Goal: Information Seeking & Learning: Learn about a topic

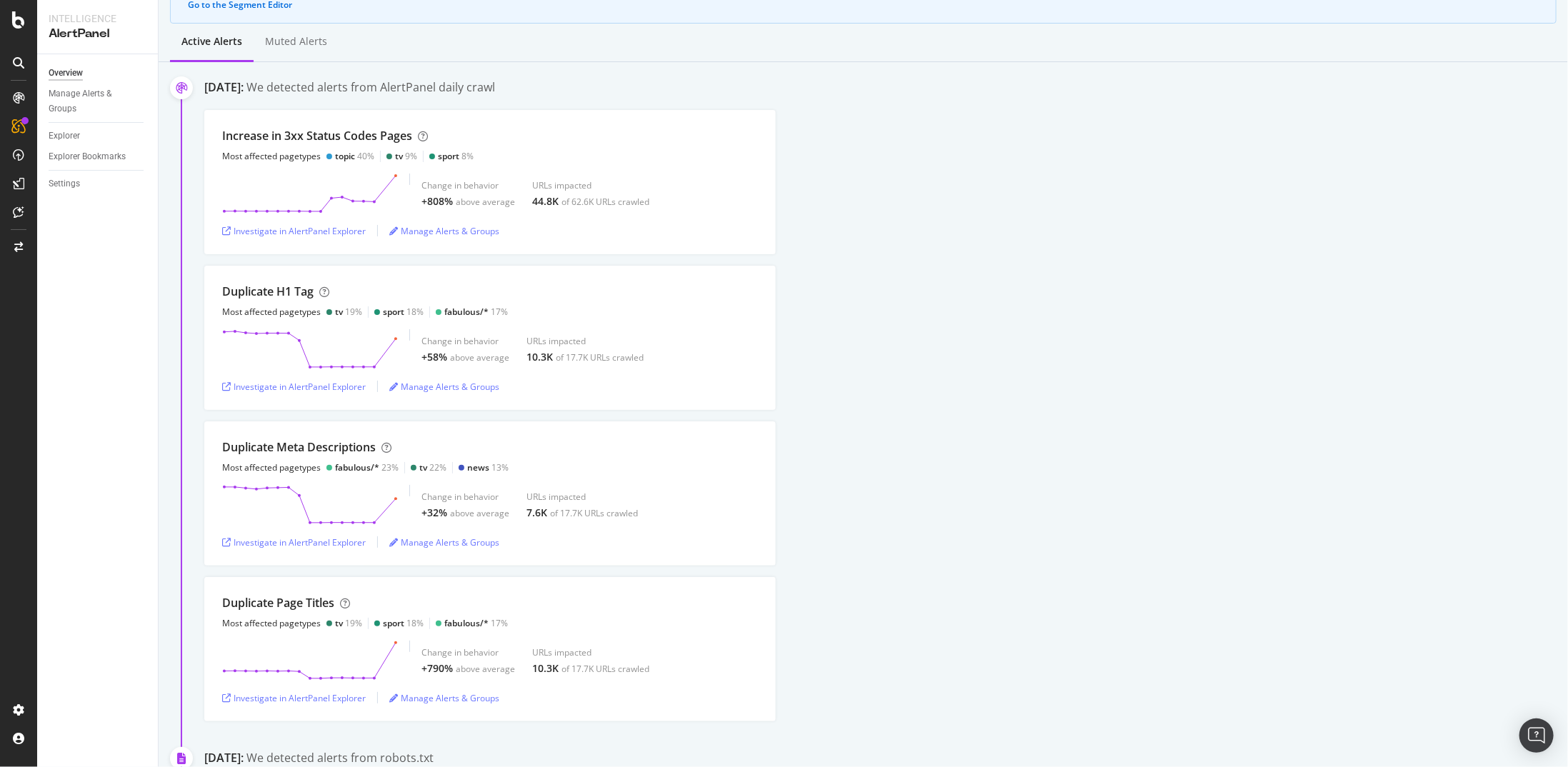
scroll to position [143, 0]
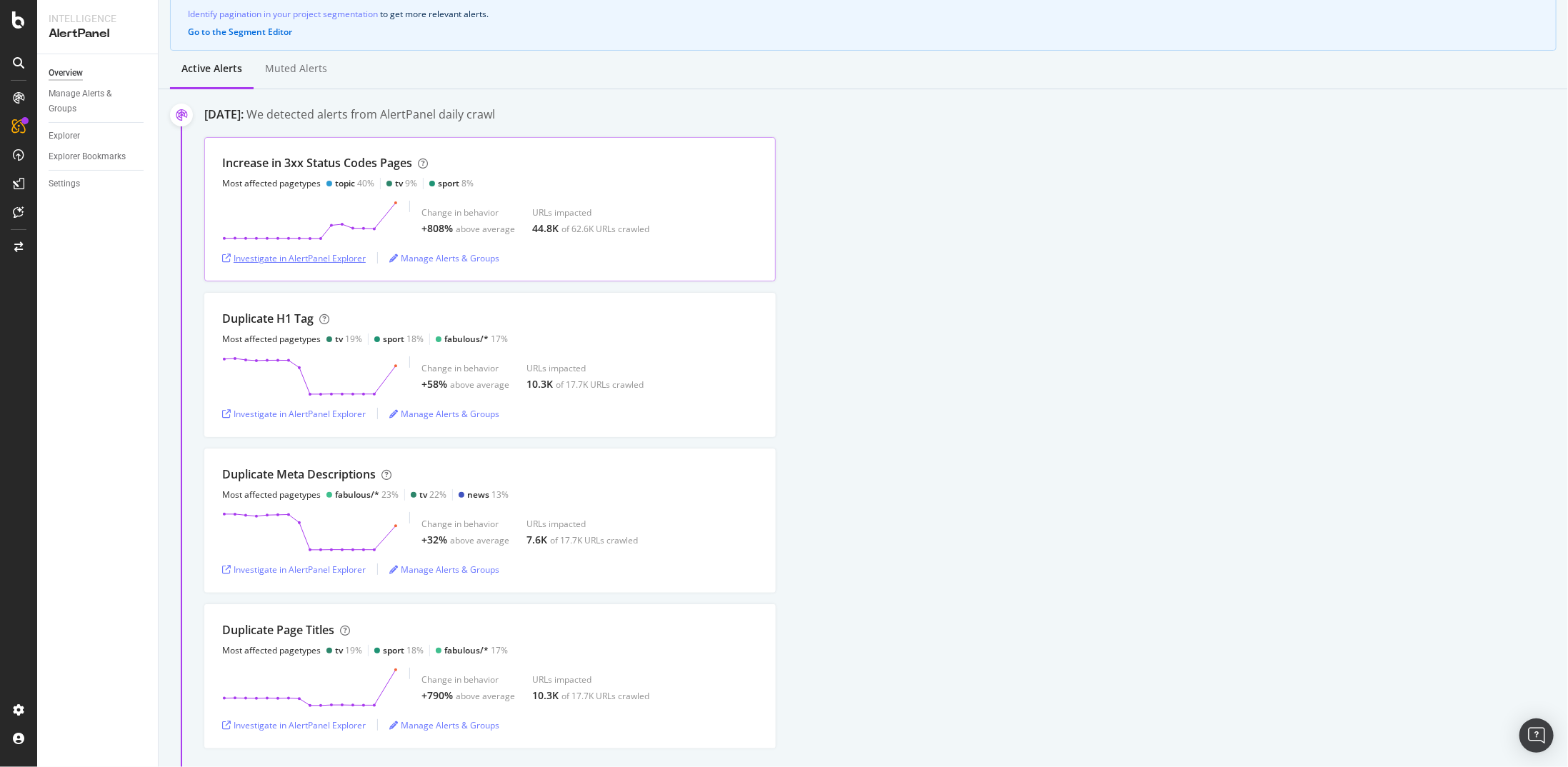
click at [290, 261] on div "Investigate in AlertPanel Explorer" at bounding box center [294, 258] width 144 height 12
